Goal: Task Accomplishment & Management: Manage account settings

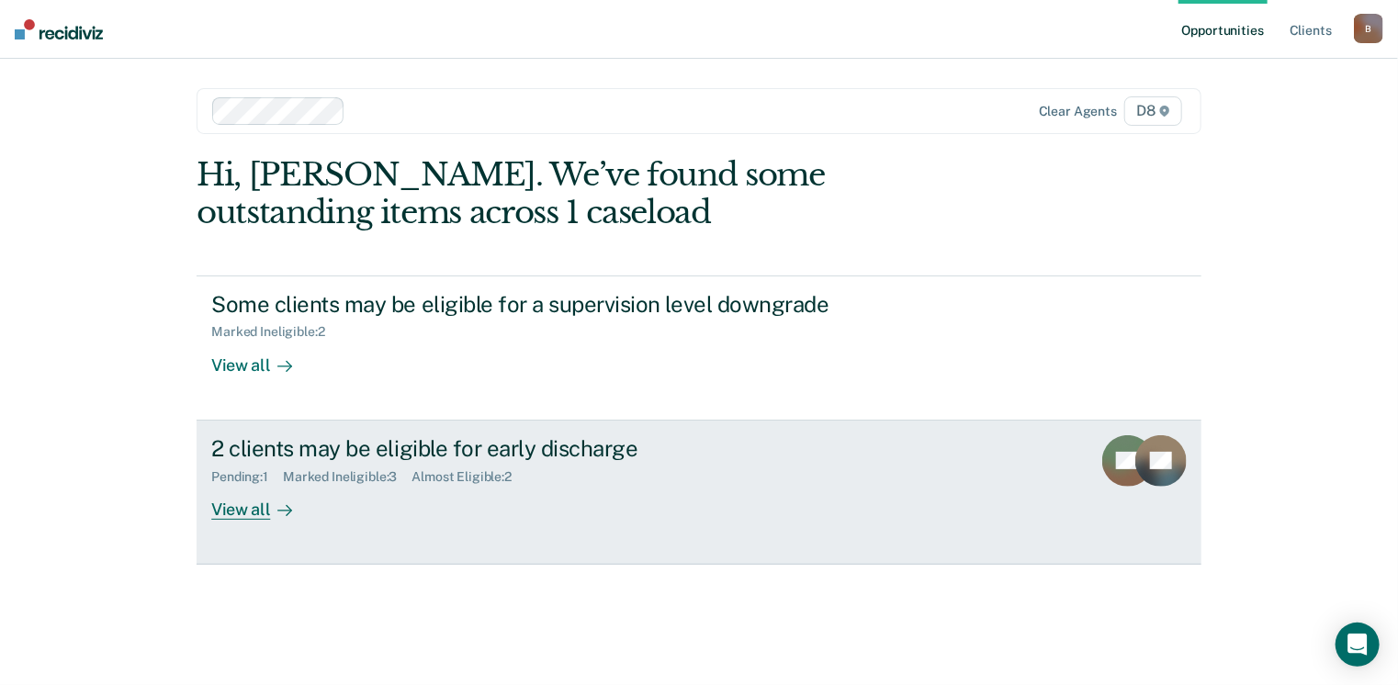
click at [238, 506] on div "View all" at bounding box center [262, 502] width 103 height 36
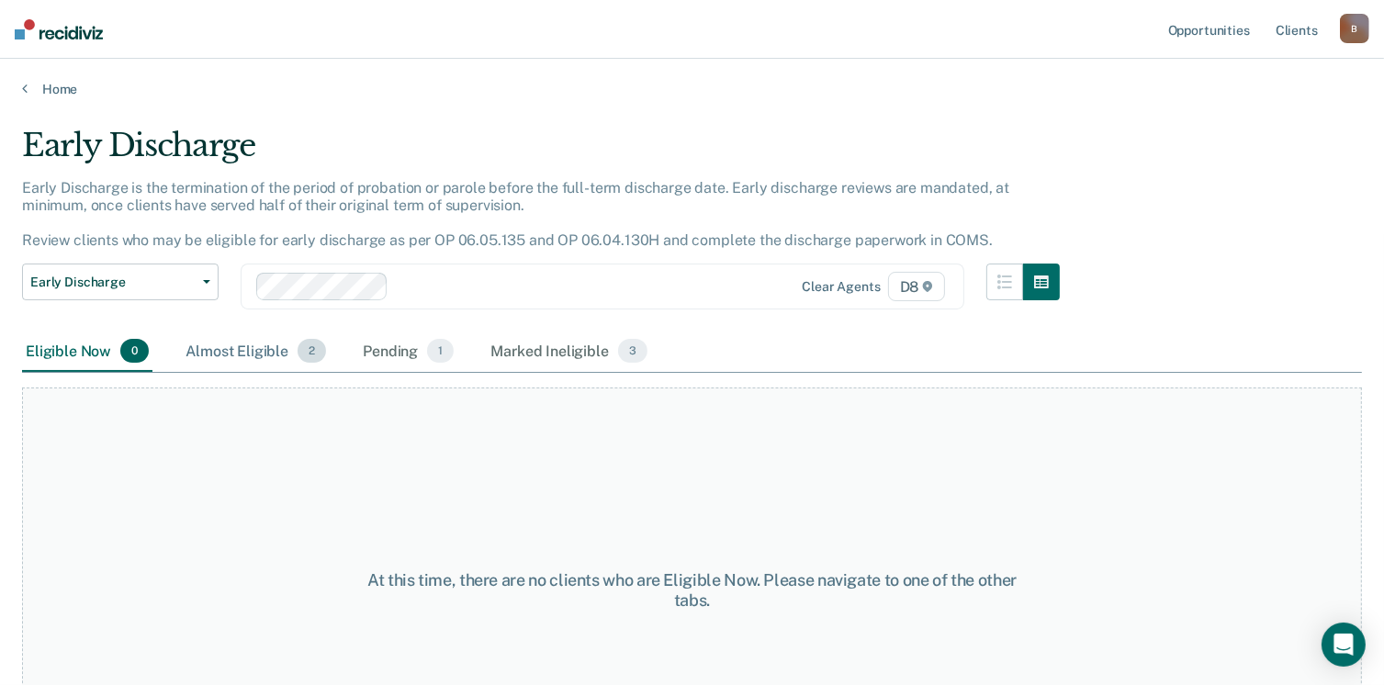
click at [235, 343] on div "Almost Eligible 2" at bounding box center [256, 351] width 148 height 40
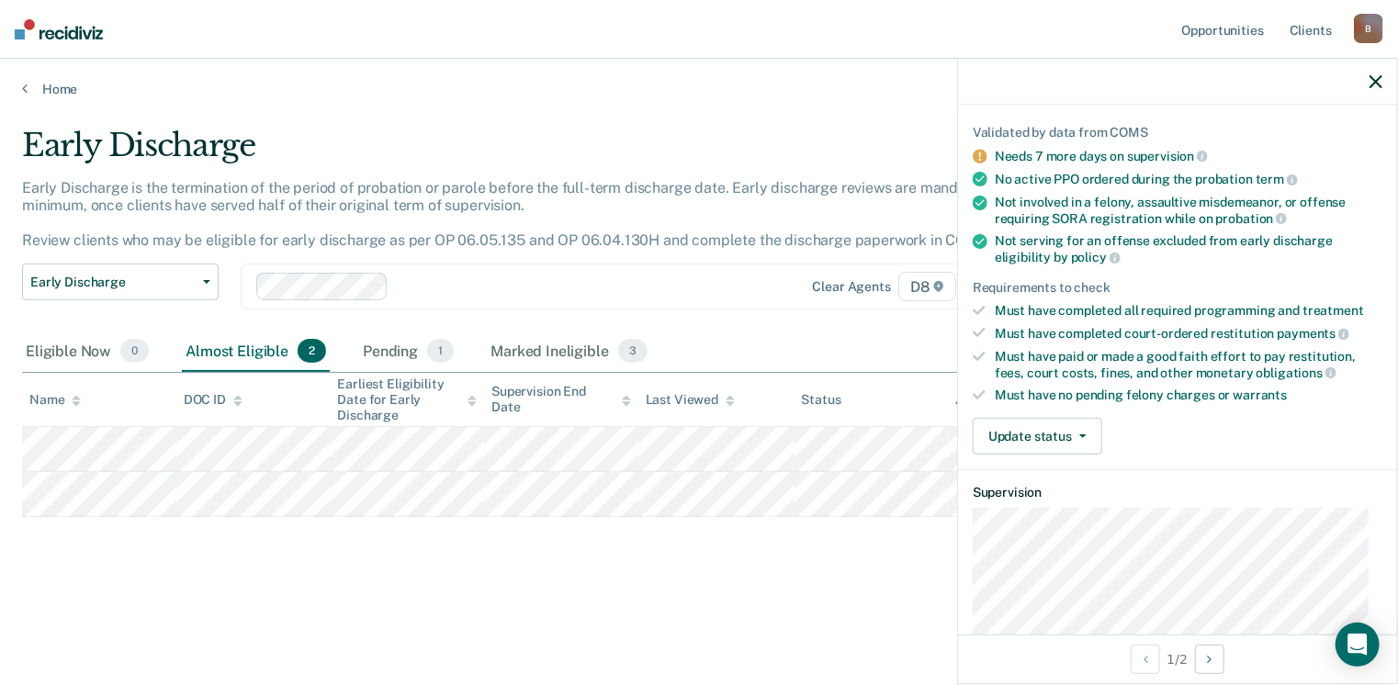
scroll to position [84, 0]
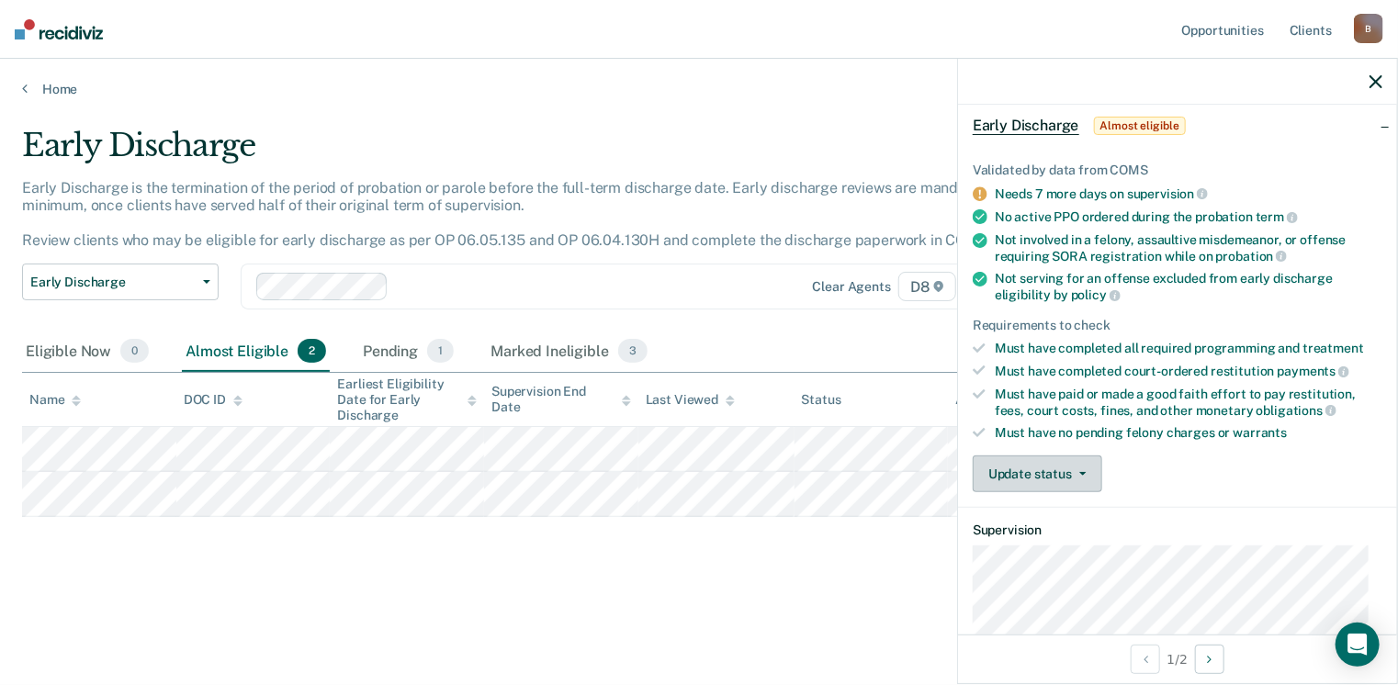
click at [1031, 462] on button "Update status" at bounding box center [1036, 473] width 129 height 37
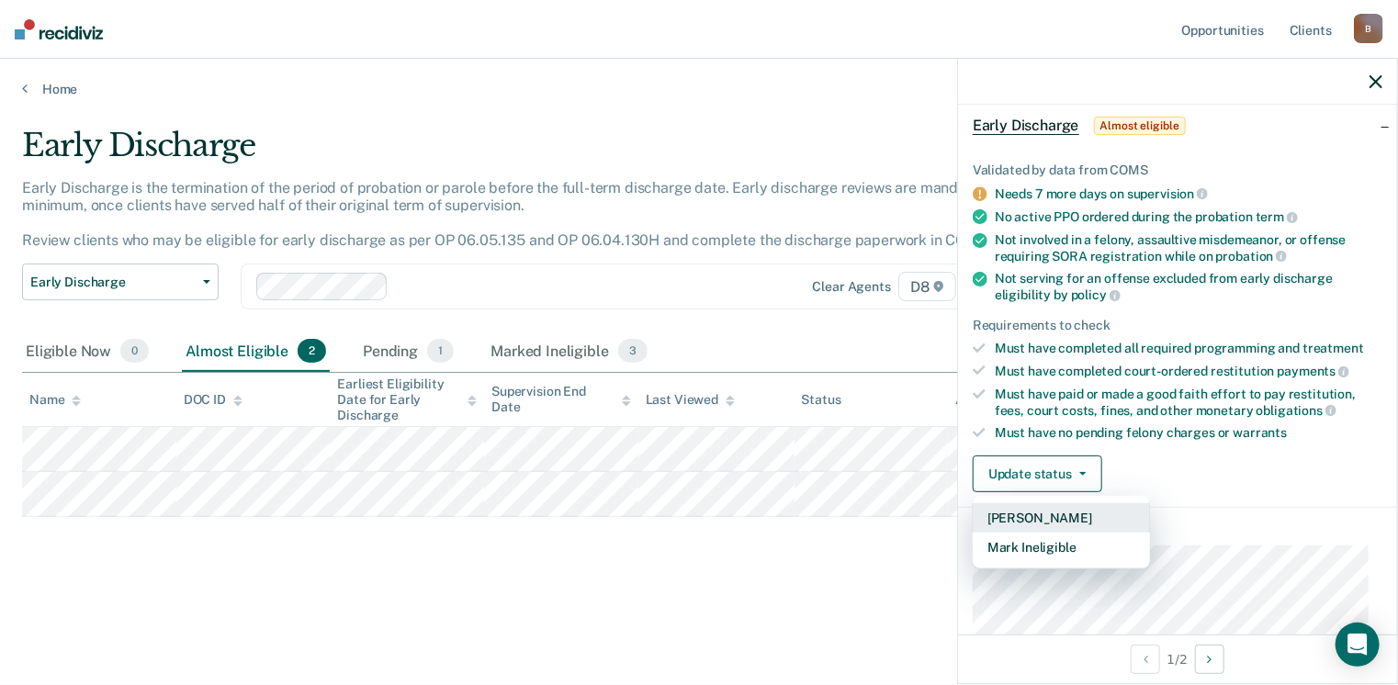
click at [1018, 508] on button "[PERSON_NAME]" at bounding box center [1060, 517] width 177 height 29
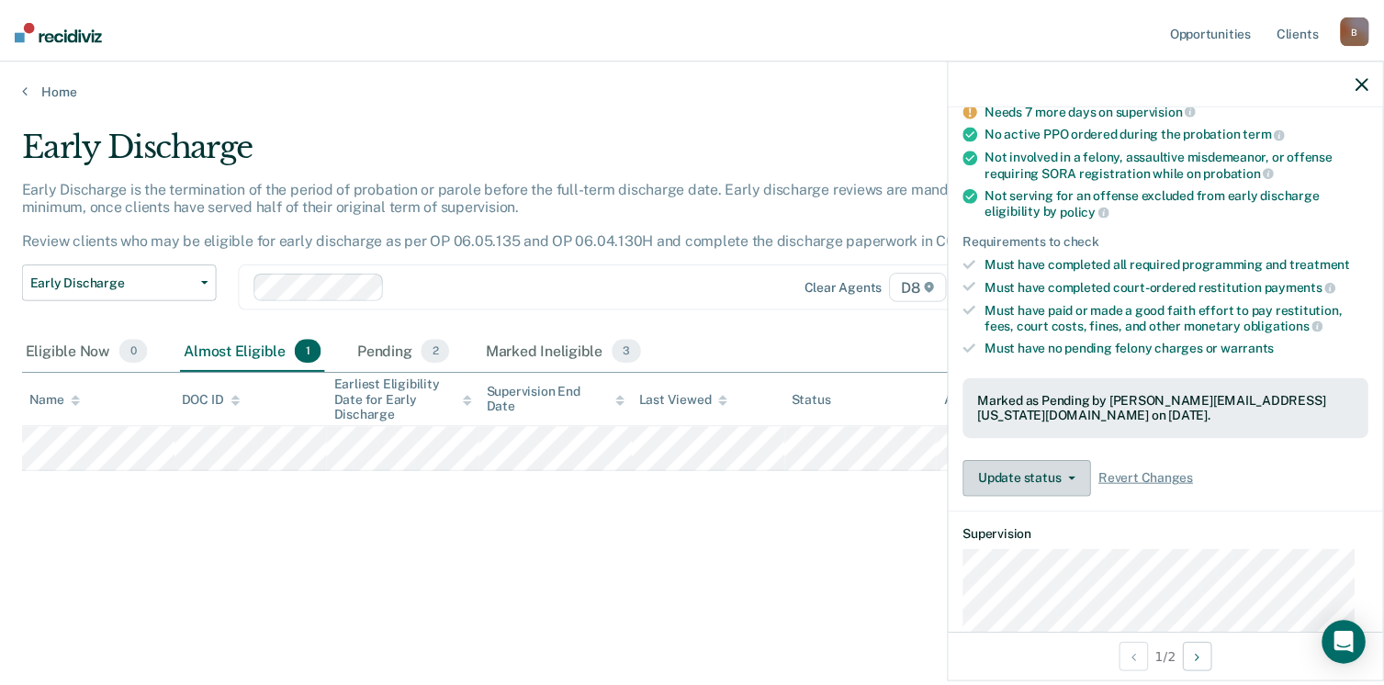
scroll to position [275, 0]
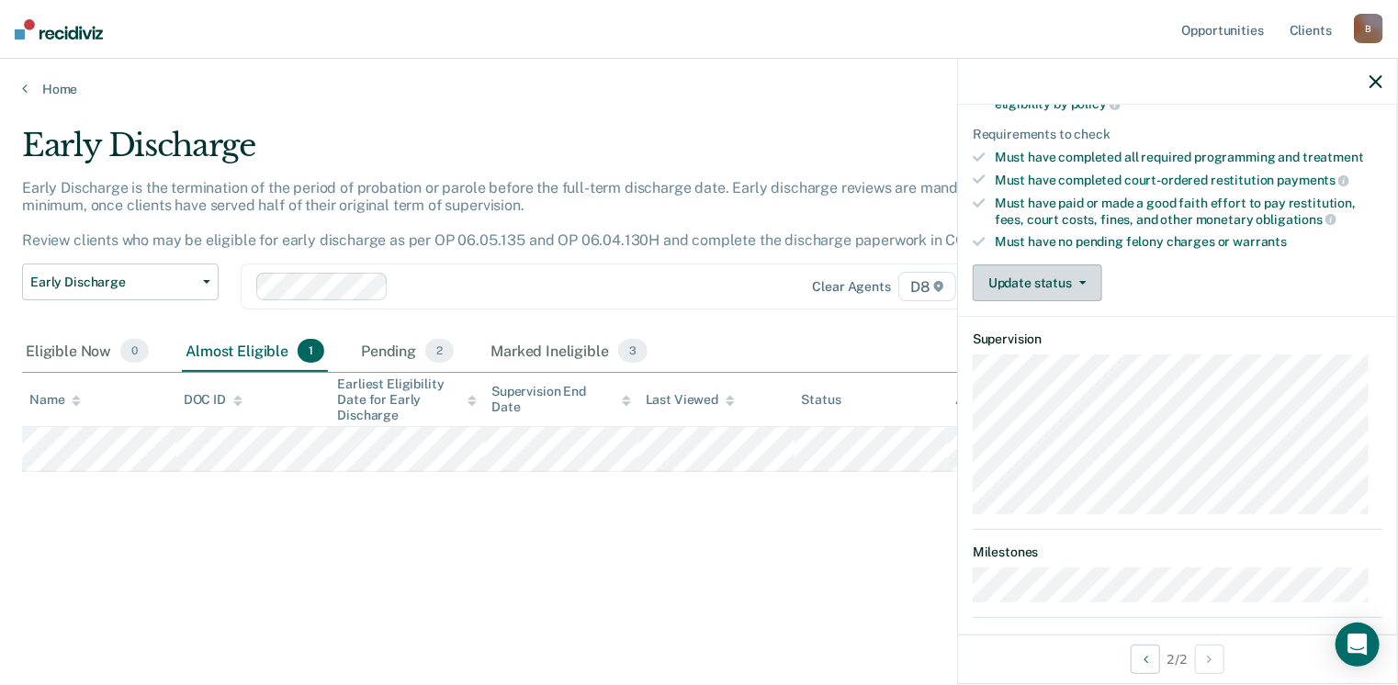
click at [1047, 277] on button "Update status" at bounding box center [1036, 282] width 129 height 37
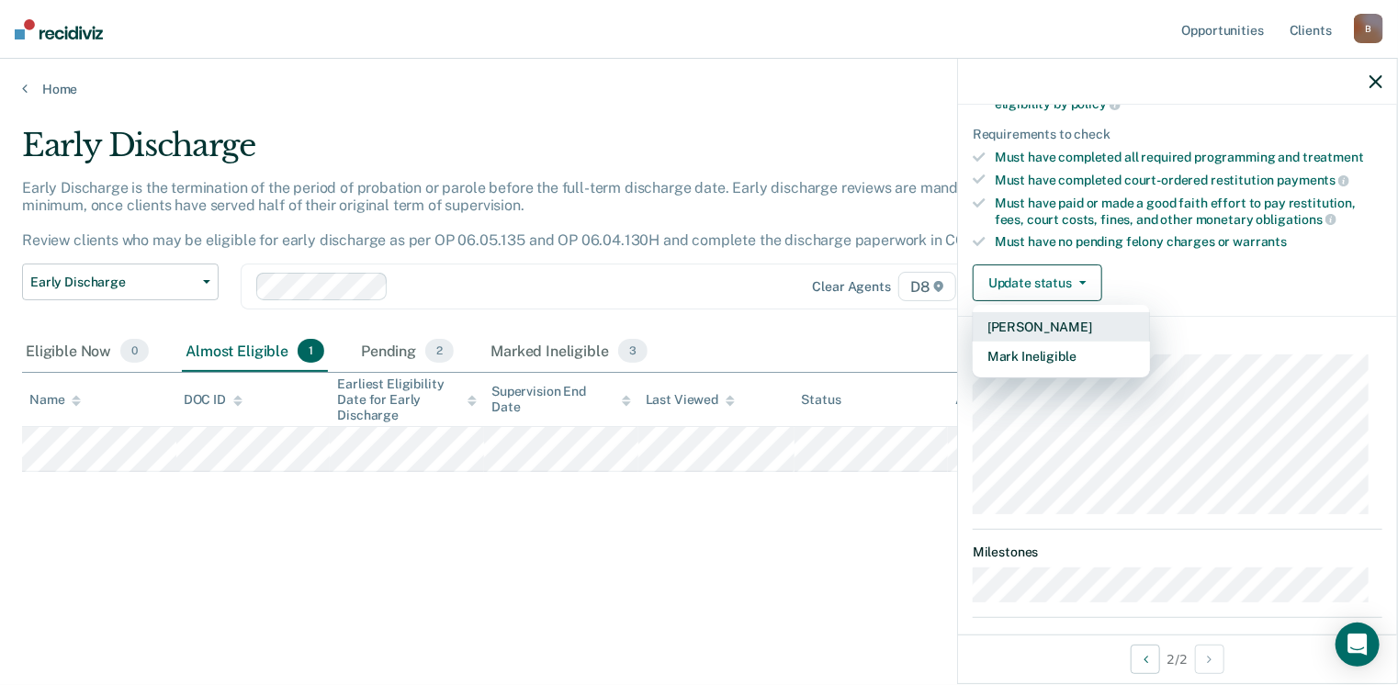
click at [1007, 315] on button "[PERSON_NAME]" at bounding box center [1060, 326] width 177 height 29
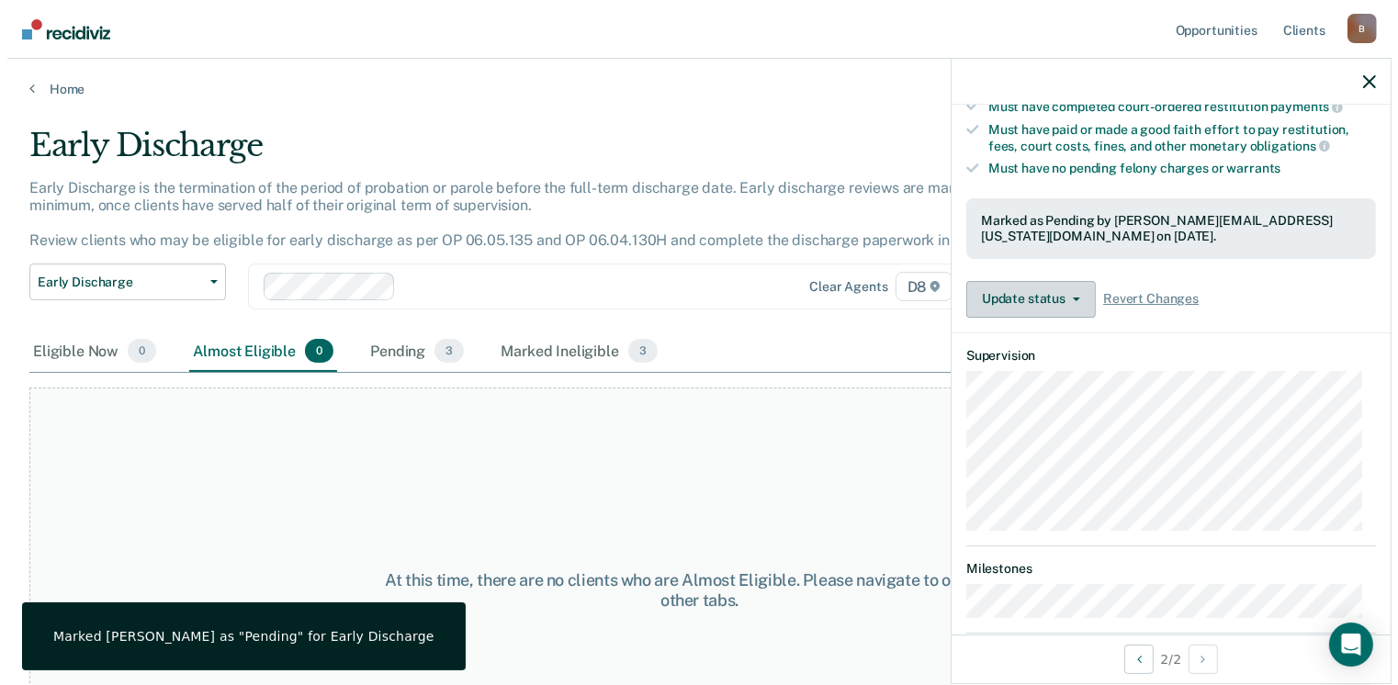
scroll to position [449, 0]
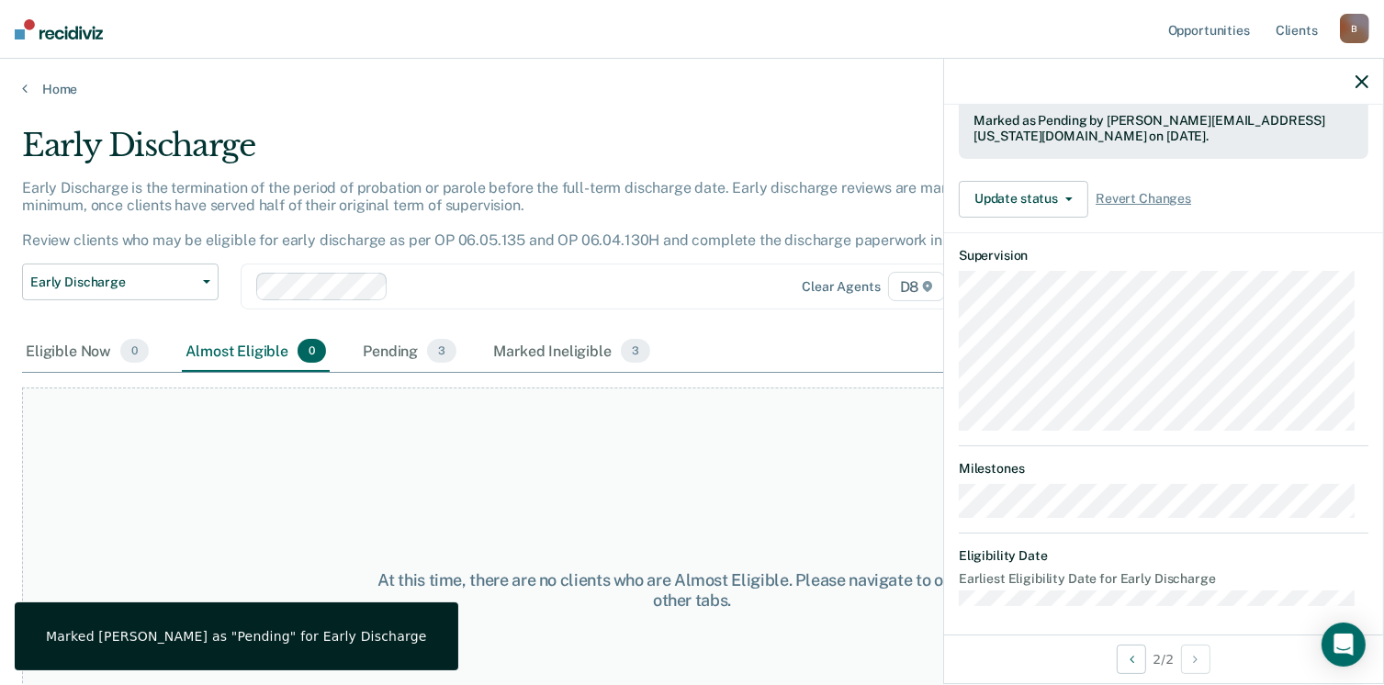
click at [707, 474] on div "At this time, there are no clients who are Almost Eligible. Please navigate to …" at bounding box center [692, 590] width 1340 height 406
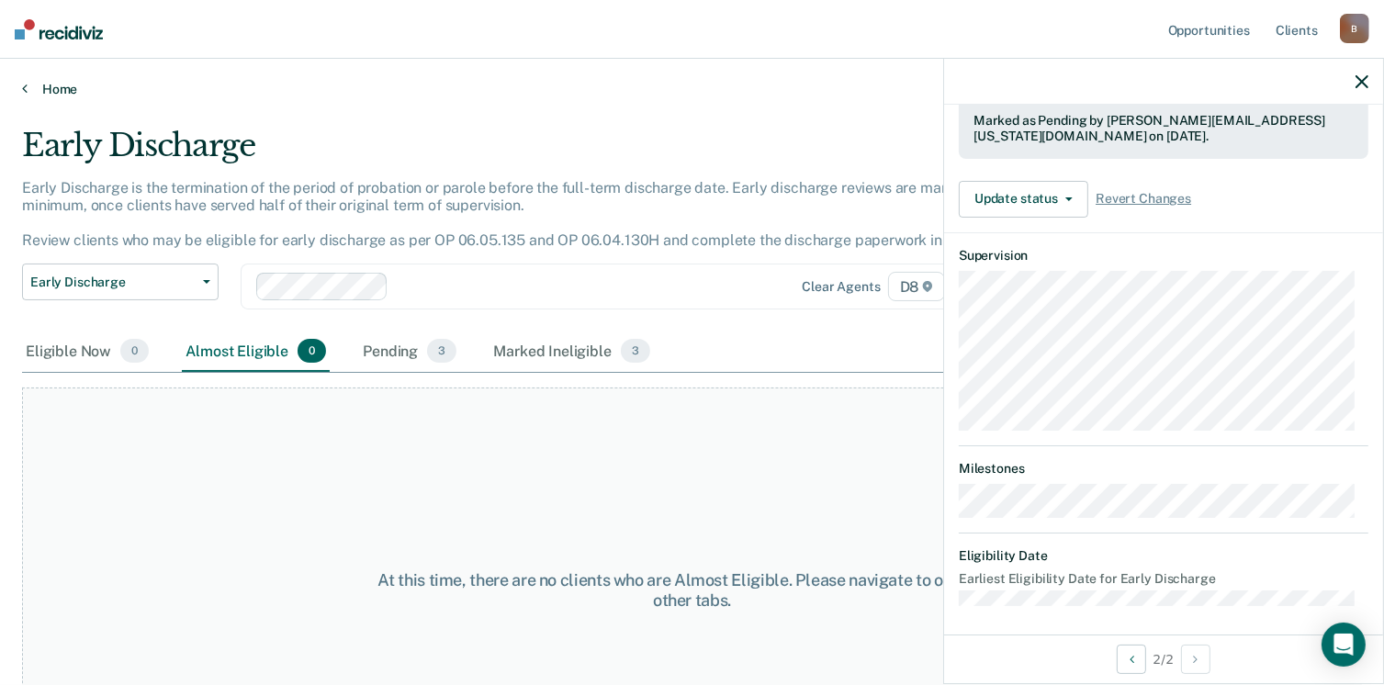
click at [51, 83] on link "Home" at bounding box center [692, 89] width 1340 height 17
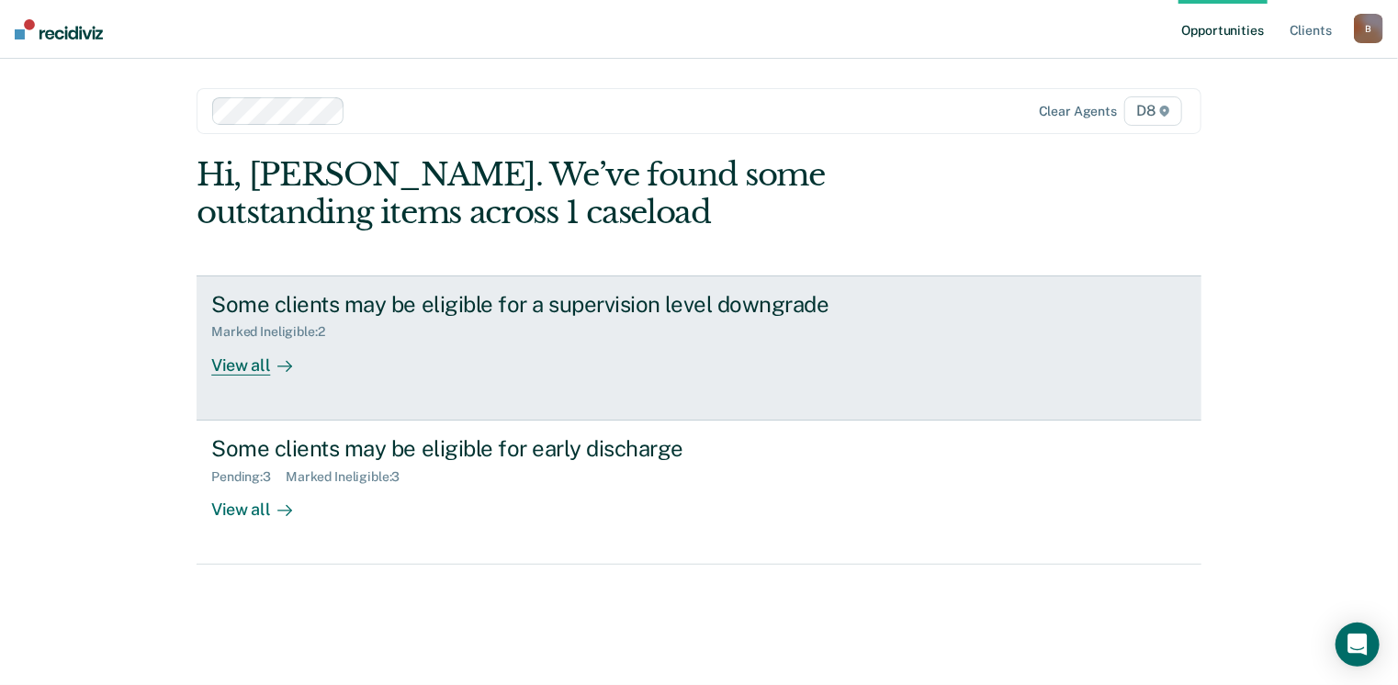
click at [246, 368] on div "View all" at bounding box center [262, 358] width 103 height 36
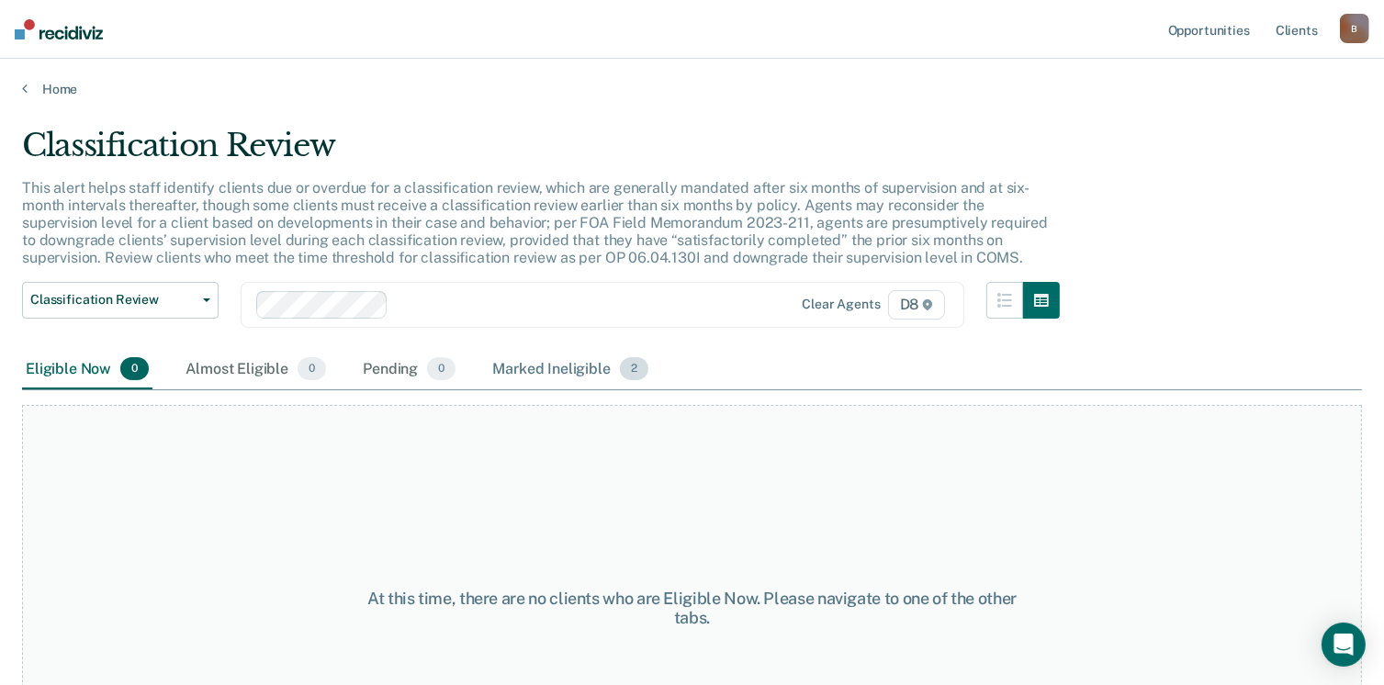
click at [566, 367] on div "Marked Ineligible 2" at bounding box center [569, 370] width 163 height 40
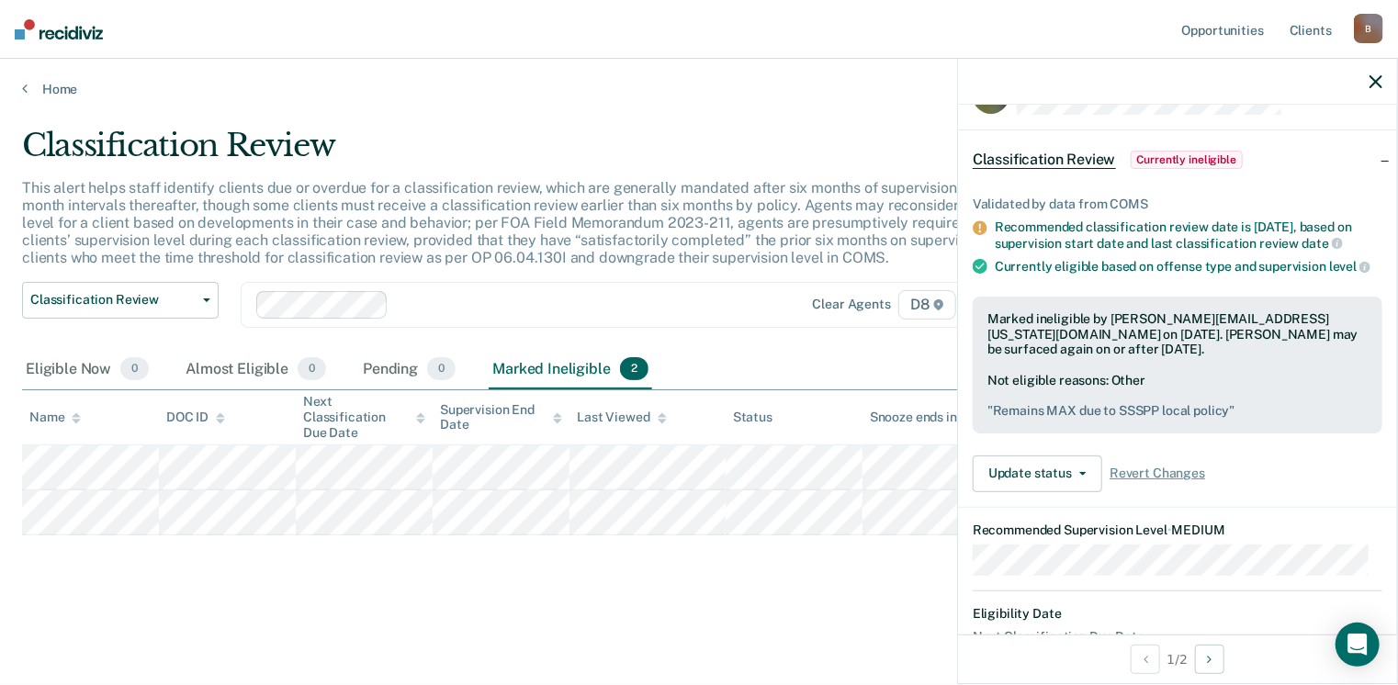
scroll to position [36, 0]
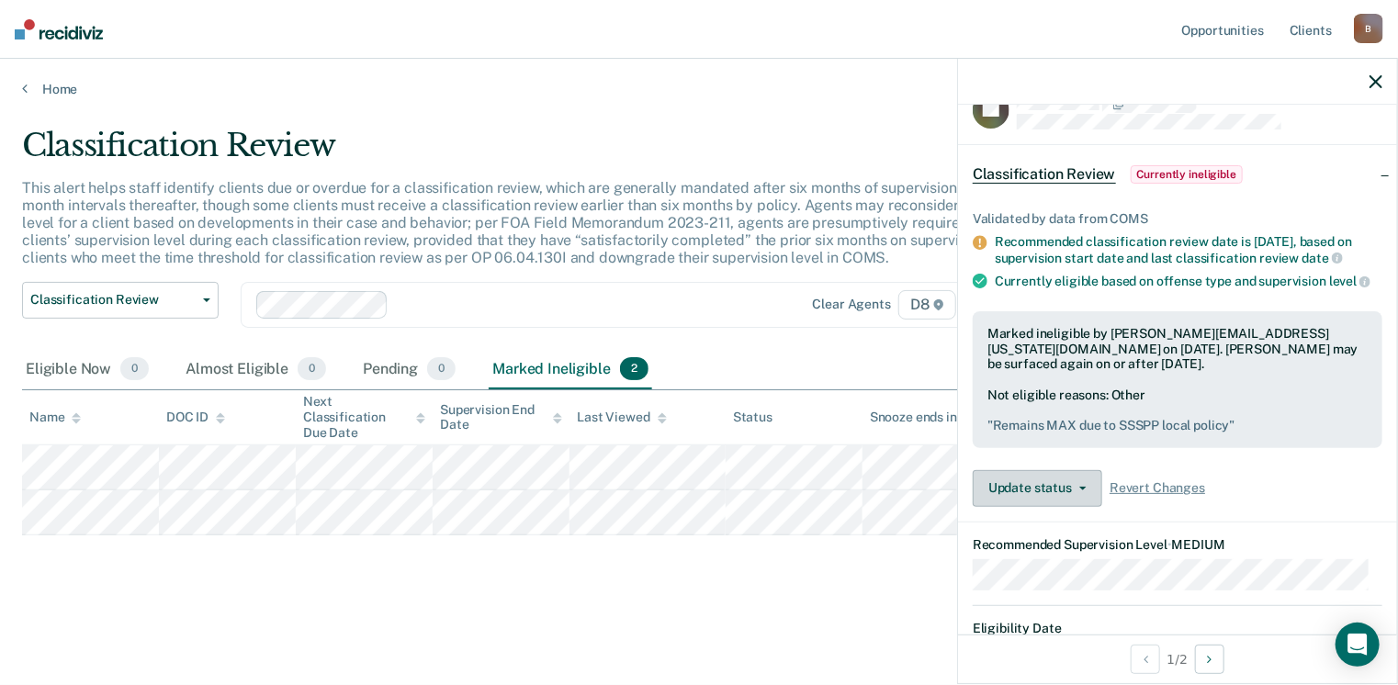
click at [1016, 502] on button "Update status" at bounding box center [1036, 488] width 129 height 37
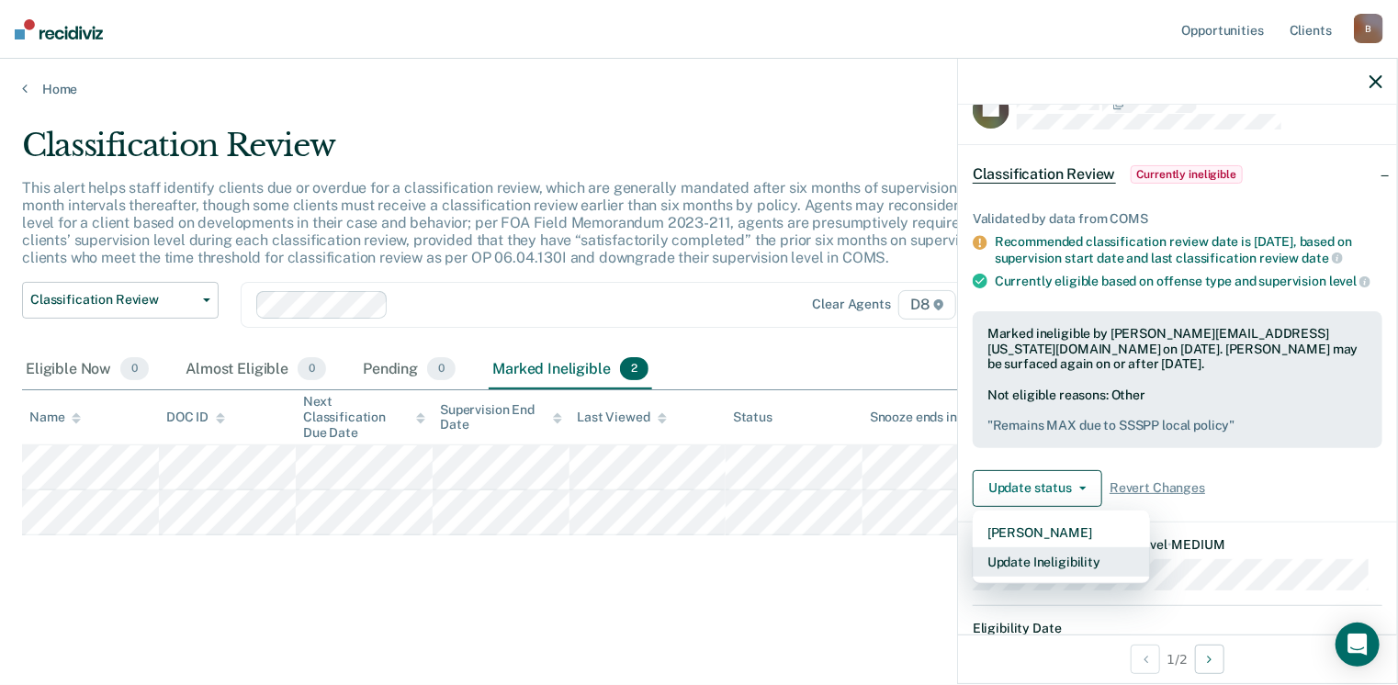
click at [1010, 571] on button "Update Ineligibility" at bounding box center [1060, 561] width 177 height 29
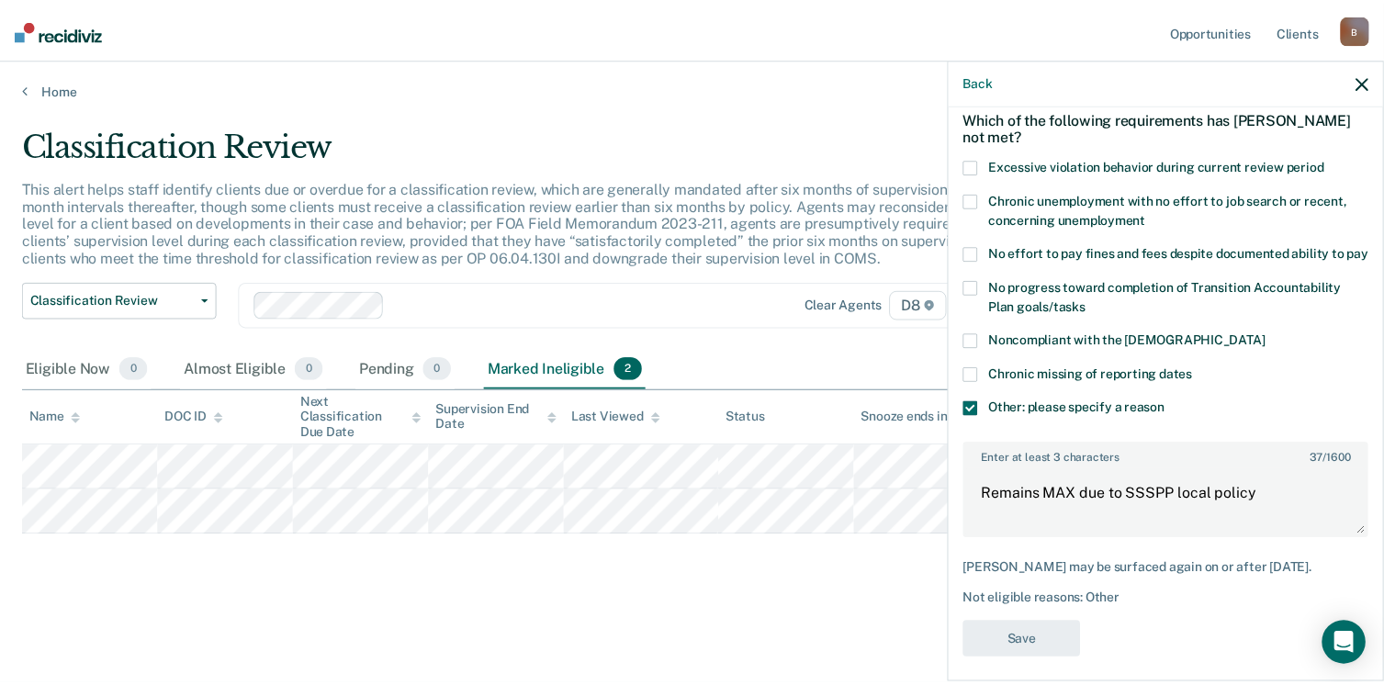
scroll to position [113, 0]
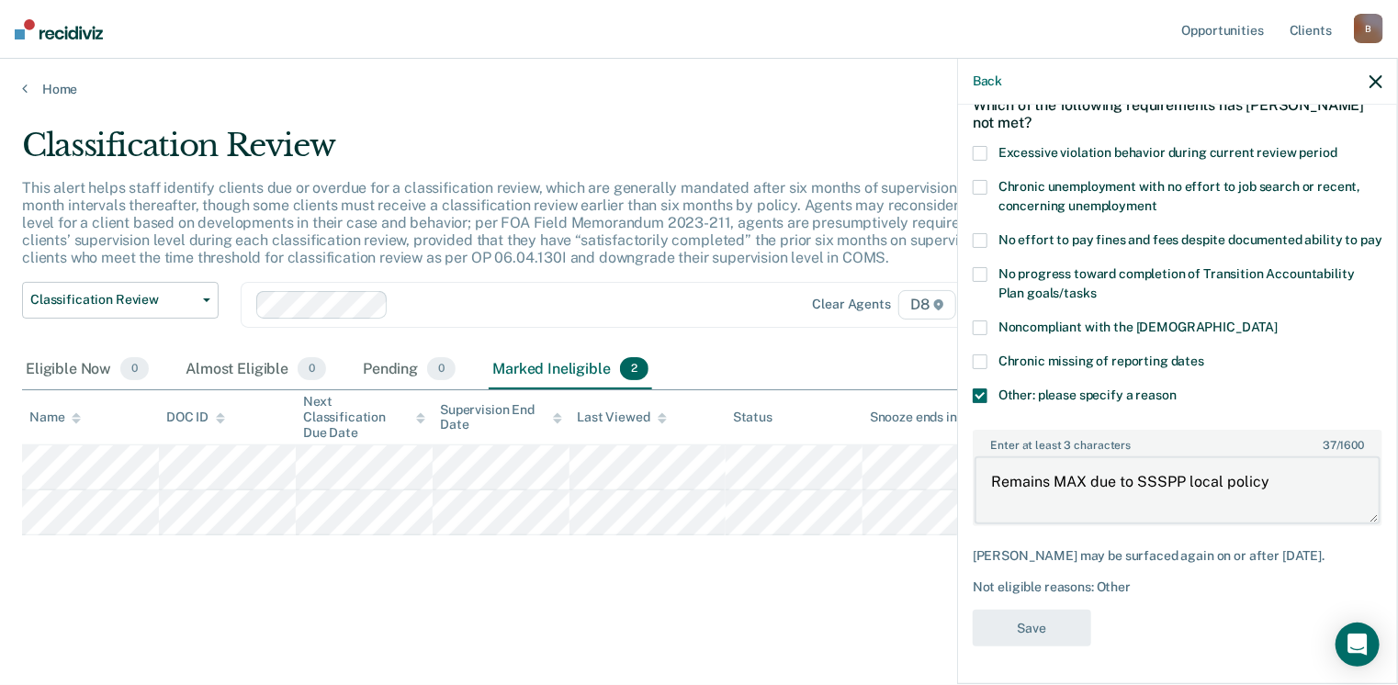
click at [1272, 482] on textarea "Remains MAX due to SSSPP local policy" at bounding box center [1177, 490] width 406 height 68
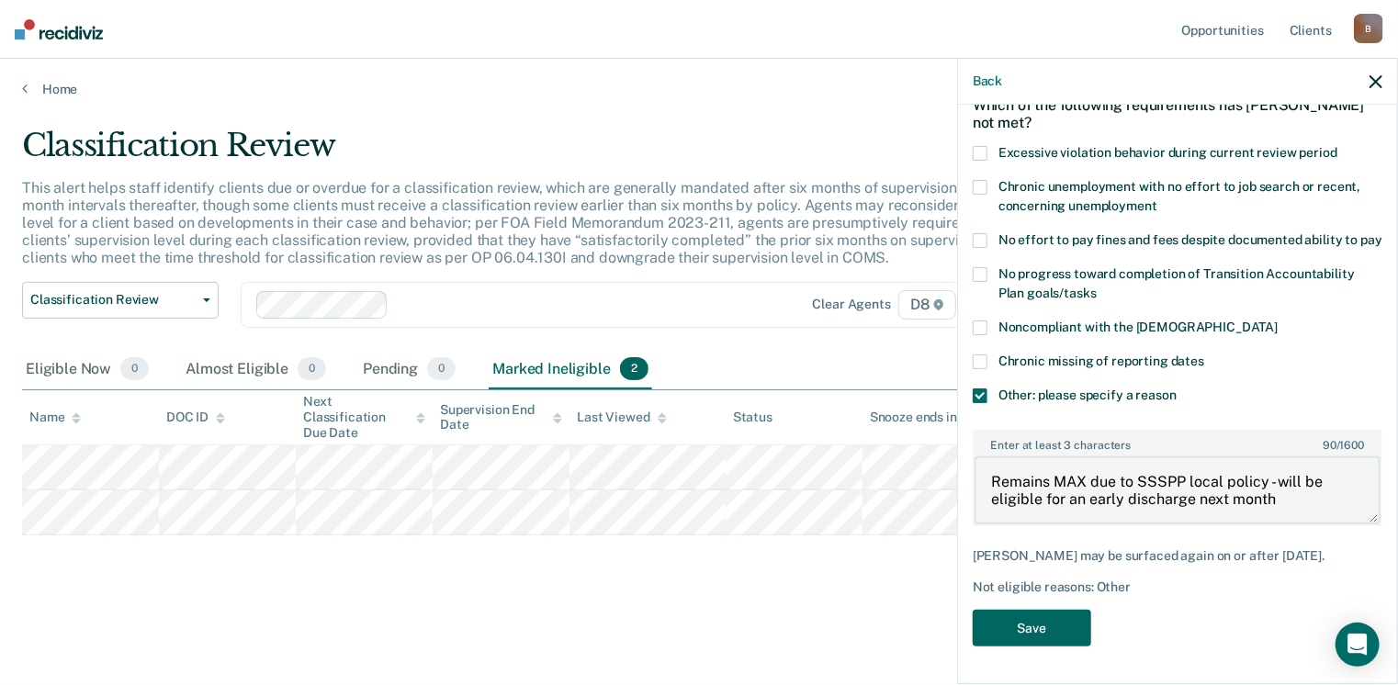
type textarea "Remains MAX due to SSSPP local policy - will be eligible for an early discharge…"
click at [1027, 627] on button "Save" at bounding box center [1031, 629] width 118 height 38
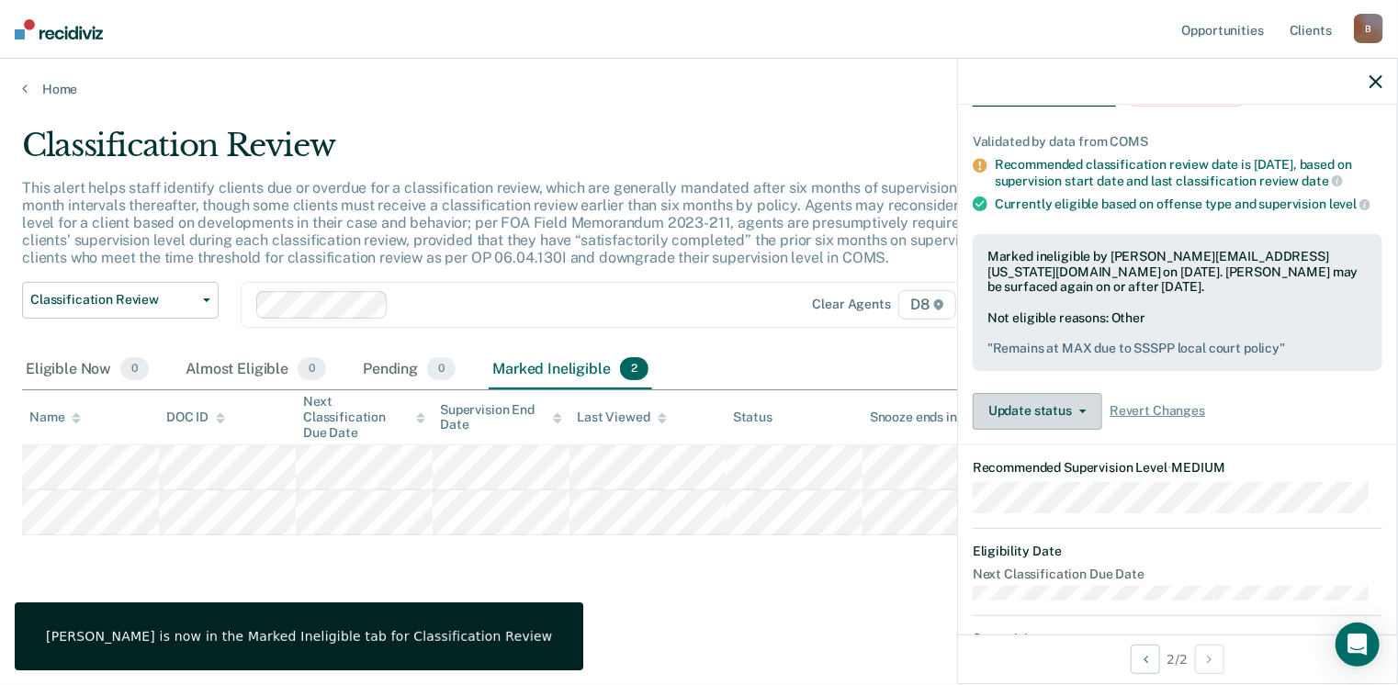
click at [1013, 420] on button "Update status" at bounding box center [1036, 411] width 129 height 37
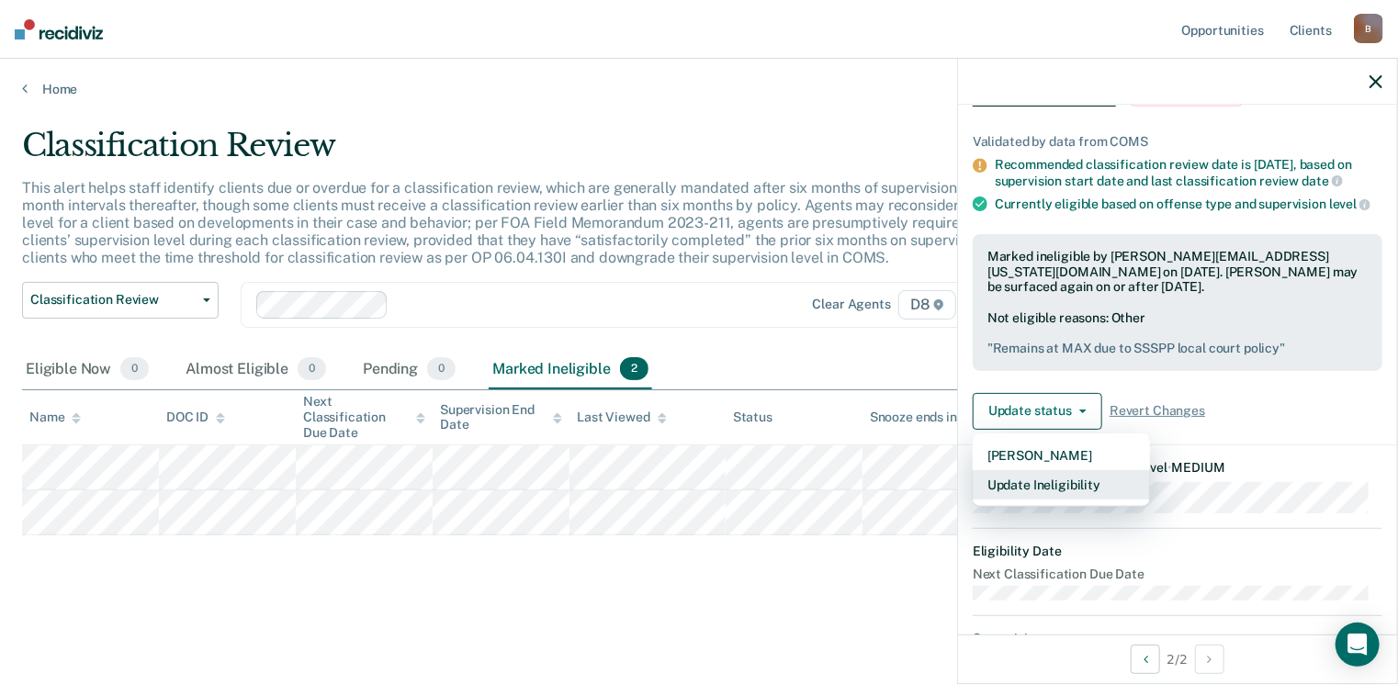
click at [1003, 497] on button "Update Ineligibility" at bounding box center [1060, 484] width 177 height 29
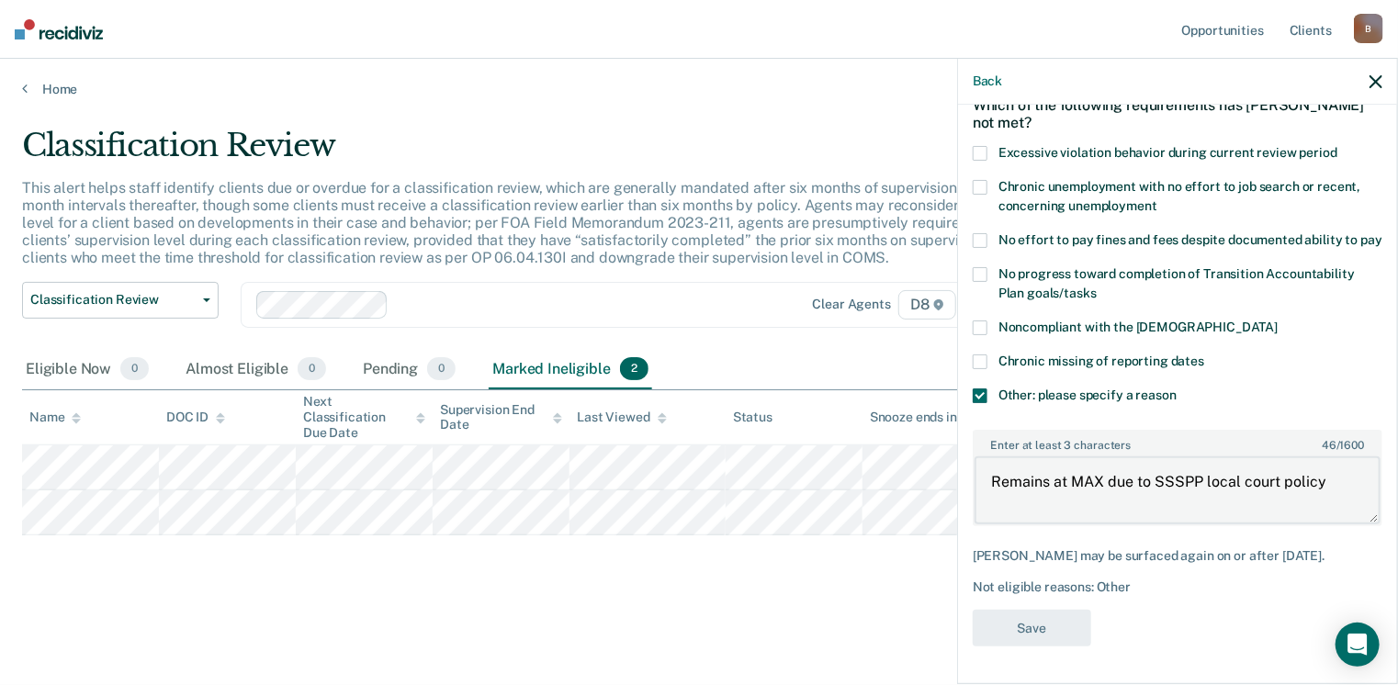
click at [1334, 480] on textarea "Remains at MAX due to SSSPP local court policy" at bounding box center [1177, 490] width 406 height 68
type textarea "Remains at MAX due to SSSPP local court policy - supervised on 2 cases as well"
click at [1047, 624] on button "Save" at bounding box center [1031, 629] width 118 height 38
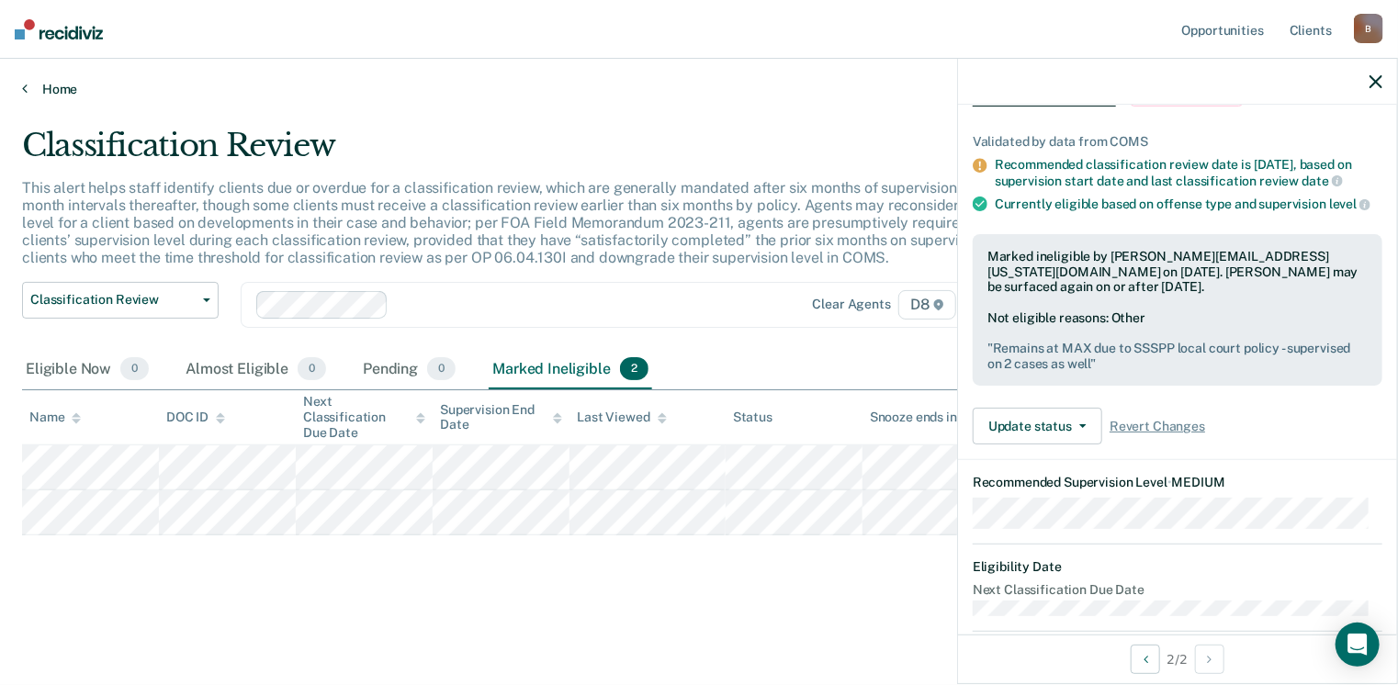
click at [56, 86] on link "Home" at bounding box center [698, 89] width 1353 height 17
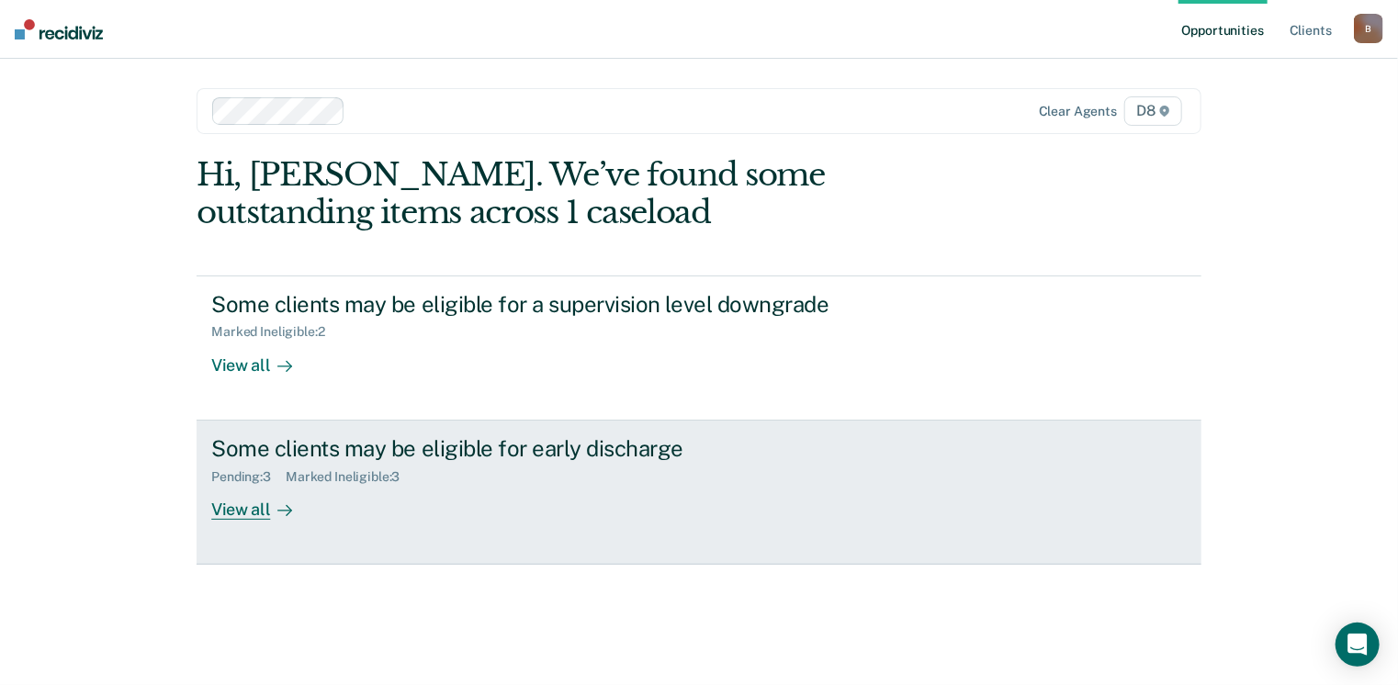
click at [230, 505] on div "View all" at bounding box center [262, 502] width 103 height 36
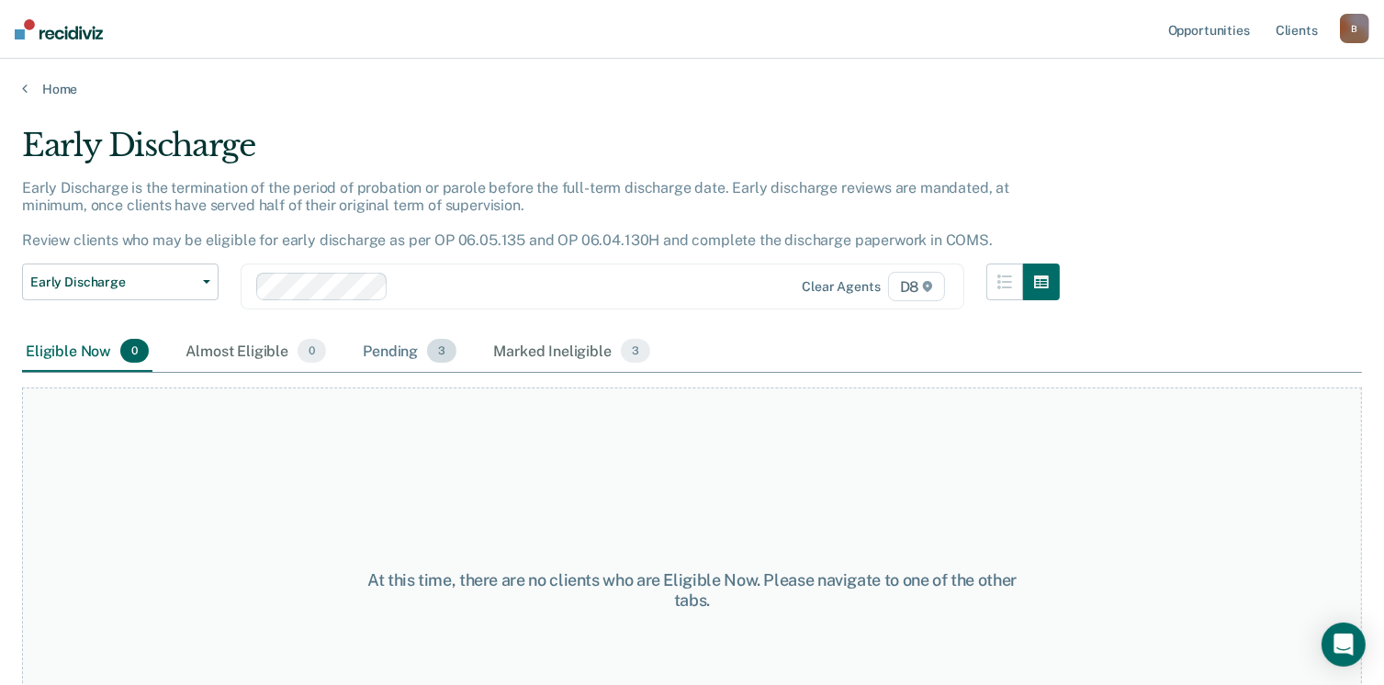
click at [441, 354] on span "3" at bounding box center [441, 351] width 29 height 24
